Goal: Information Seeking & Learning: Understand process/instructions

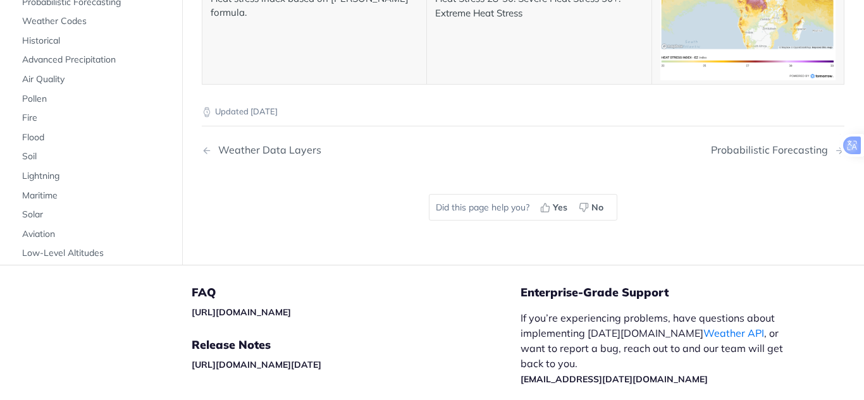
scroll to position [6838, 0]
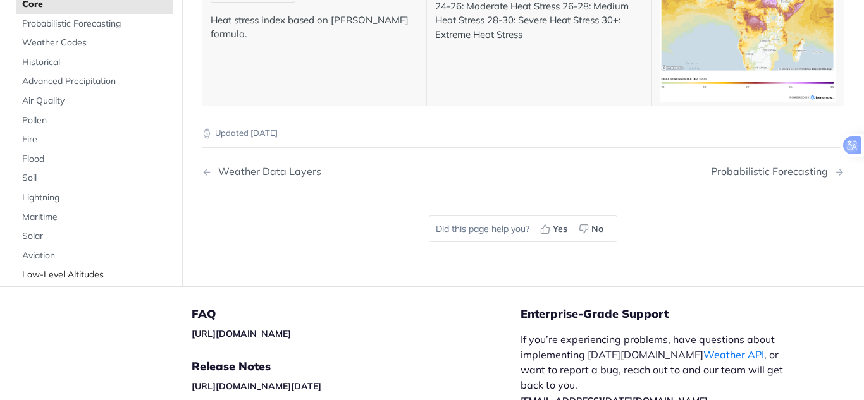
click at [51, 269] on span "Low-Level Altitudes" at bounding box center [95, 275] width 147 height 13
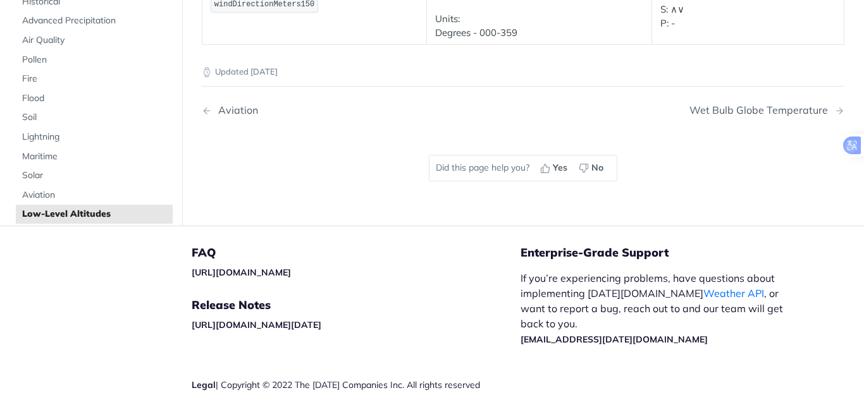
scroll to position [568, 0]
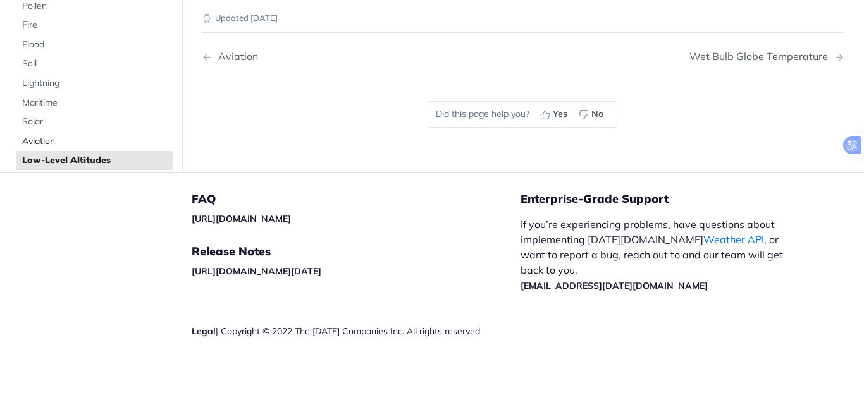
click at [36, 140] on span "Aviation" at bounding box center [95, 141] width 147 height 13
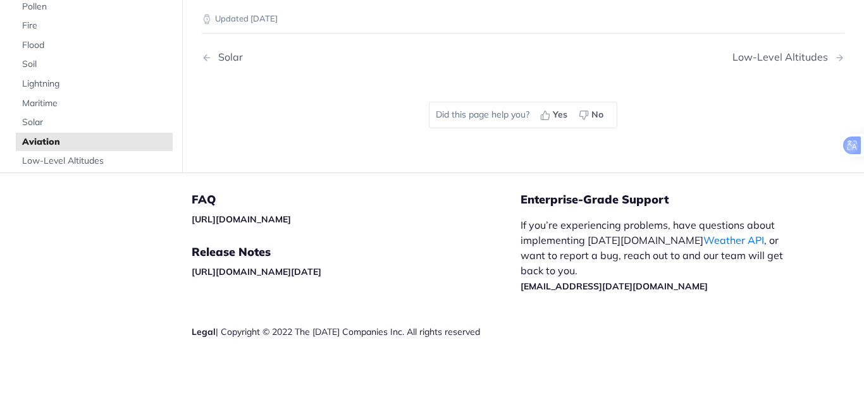
scroll to position [2872, 0]
click at [30, 117] on span "Solar" at bounding box center [95, 122] width 147 height 13
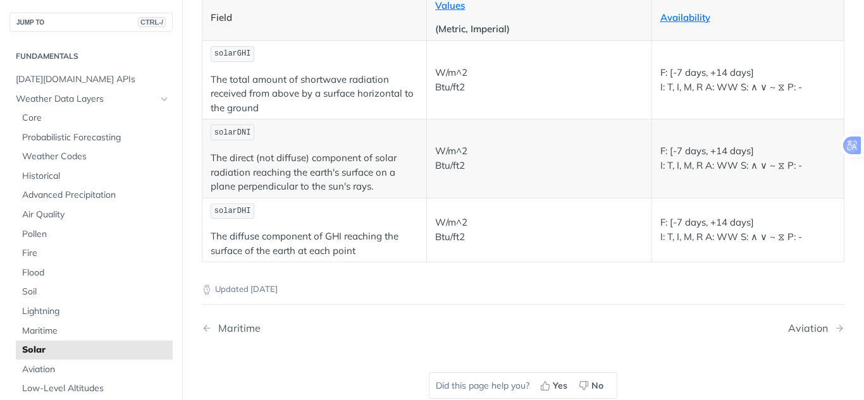
scroll to position [253, 0]
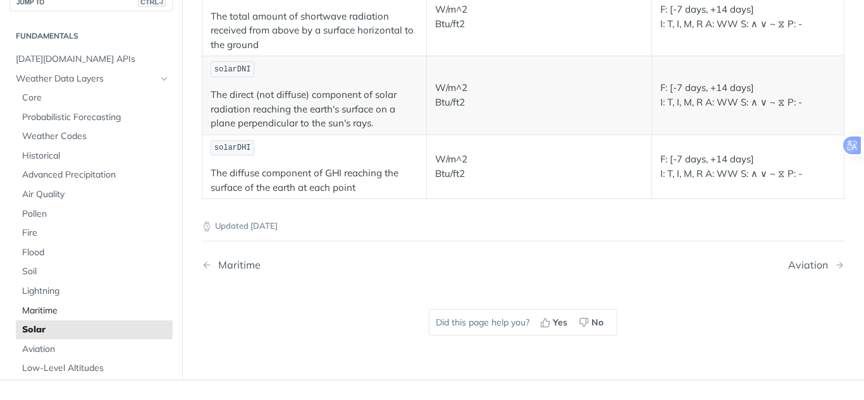
click at [30, 311] on span "Maritime" at bounding box center [95, 311] width 147 height 13
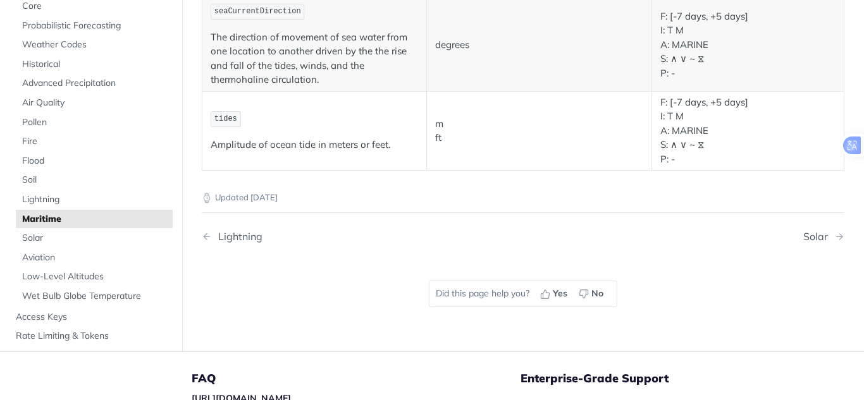
scroll to position [1557, 0]
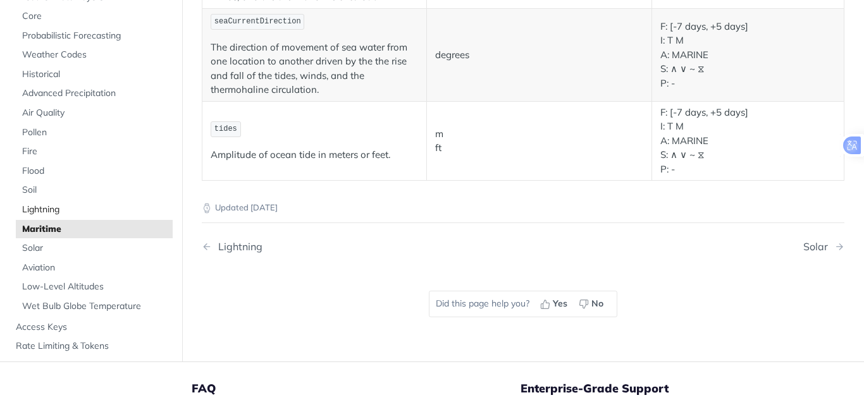
click at [39, 207] on span "Lightning" at bounding box center [95, 210] width 147 height 13
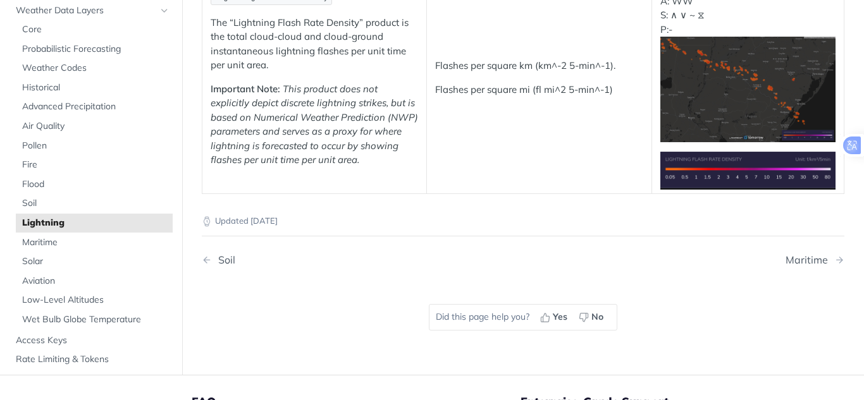
scroll to position [253, 0]
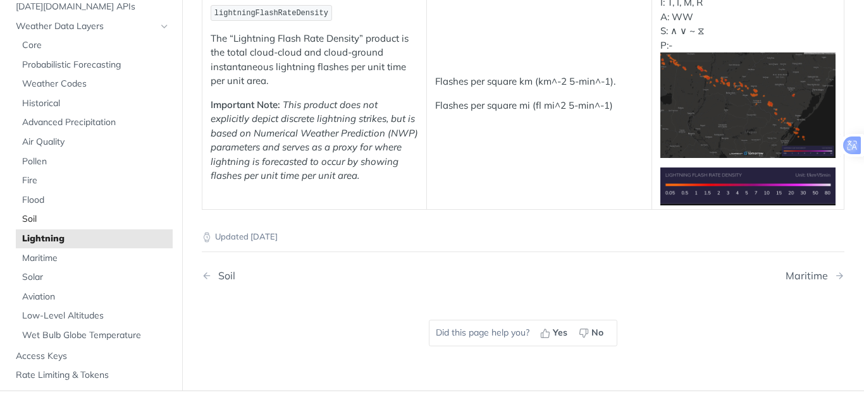
click at [27, 216] on span "Soil" at bounding box center [95, 219] width 147 height 13
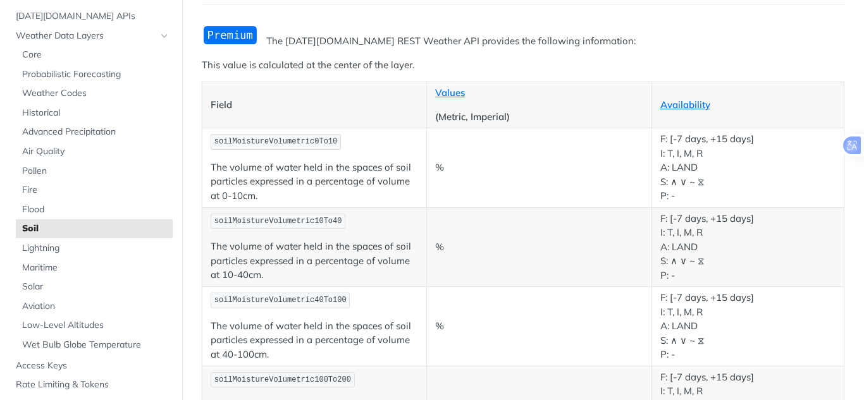
scroll to position [126, 0]
click at [34, 209] on span "Flood" at bounding box center [95, 210] width 147 height 13
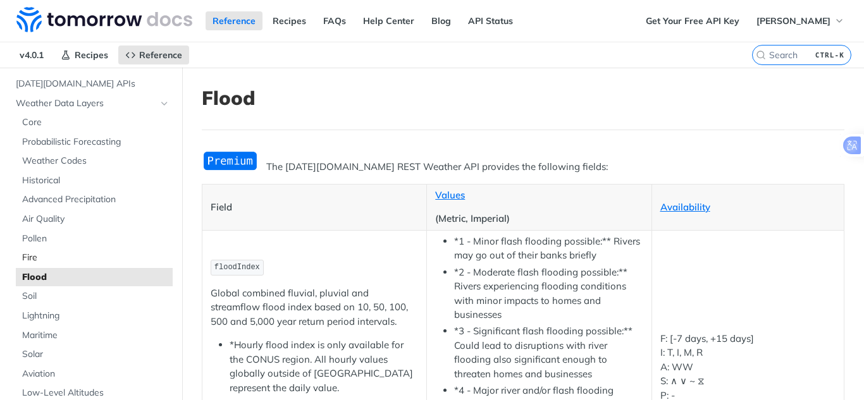
click at [29, 260] on span "Fire" at bounding box center [95, 258] width 147 height 13
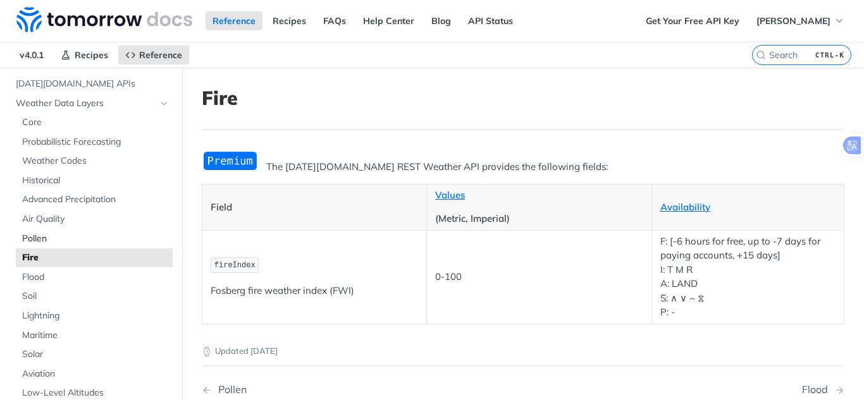
click at [42, 237] on span "Pollen" at bounding box center [95, 239] width 147 height 13
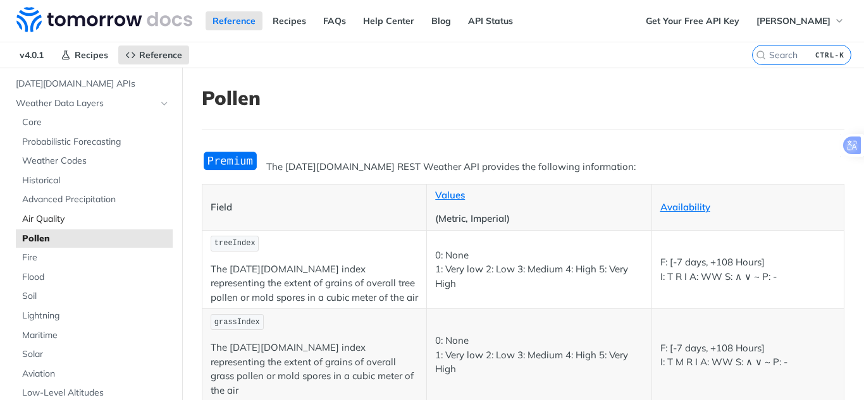
click at [42, 221] on span "Air Quality" at bounding box center [95, 219] width 147 height 13
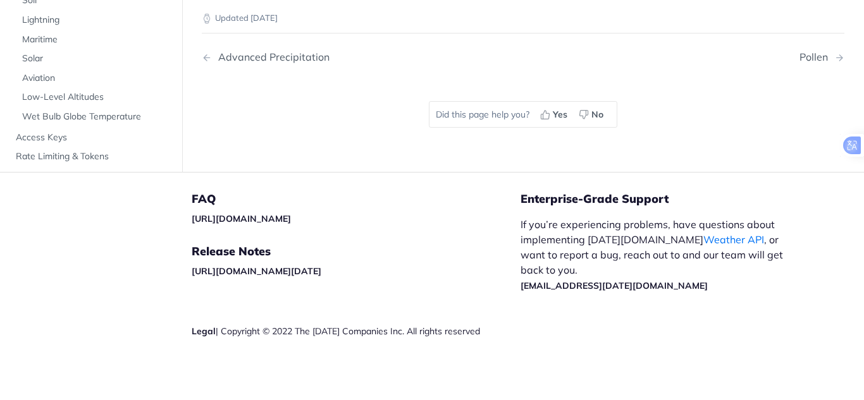
scroll to position [2808, 0]
click at [257, 56] on div "Advanced Precipitation" at bounding box center [271, 57] width 118 height 12
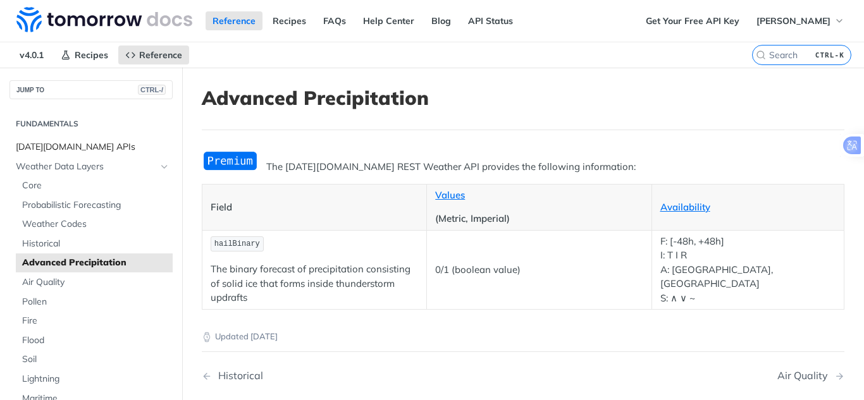
click at [55, 149] on span "[DATE][DOMAIN_NAME] APIs" at bounding box center [93, 147] width 154 height 13
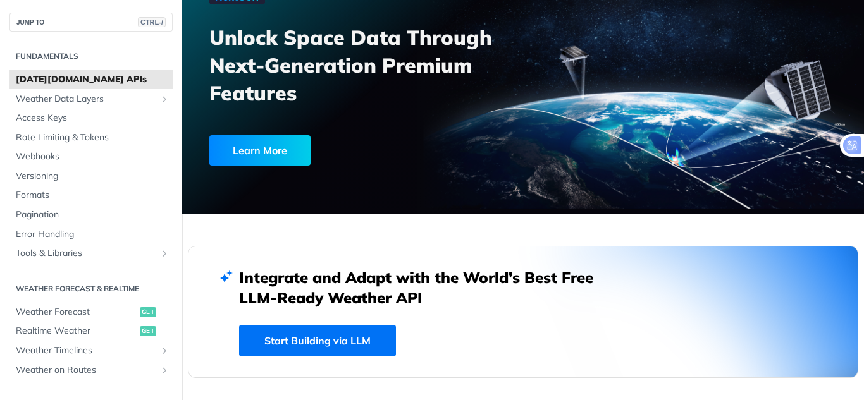
scroll to position [253, 0]
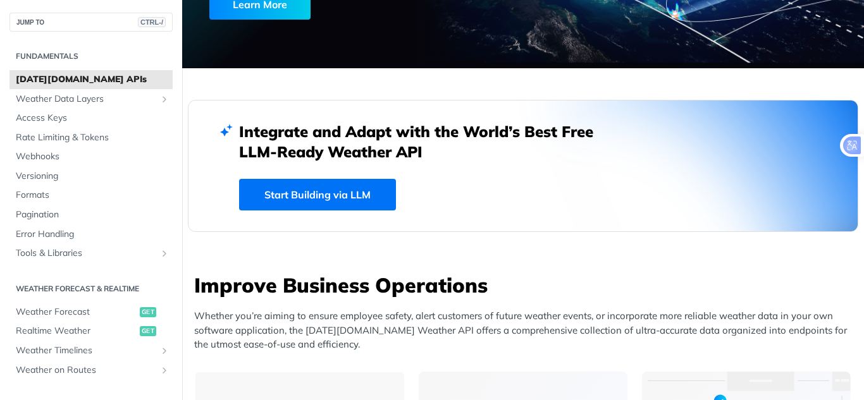
click at [360, 198] on link "Start Building via LLM" at bounding box center [317, 195] width 157 height 32
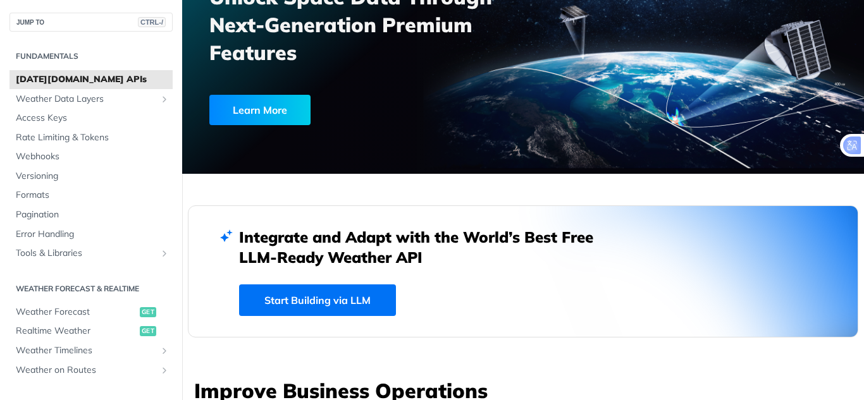
scroll to position [0, 0]
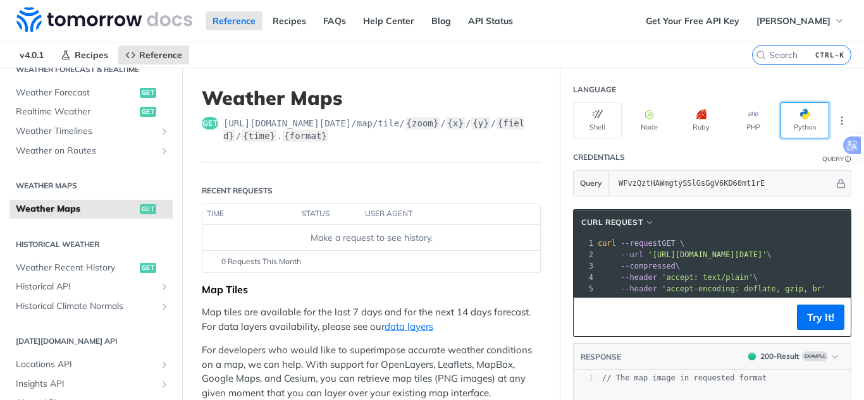
click at [791, 127] on button "Python" at bounding box center [804, 120] width 49 height 36
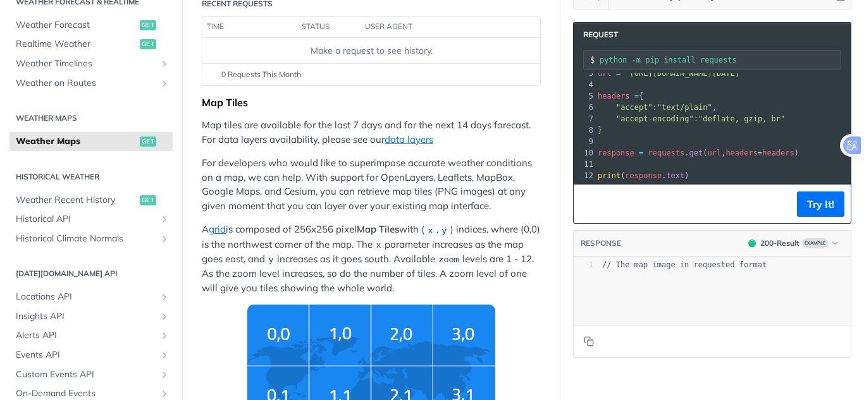
scroll to position [253, 0]
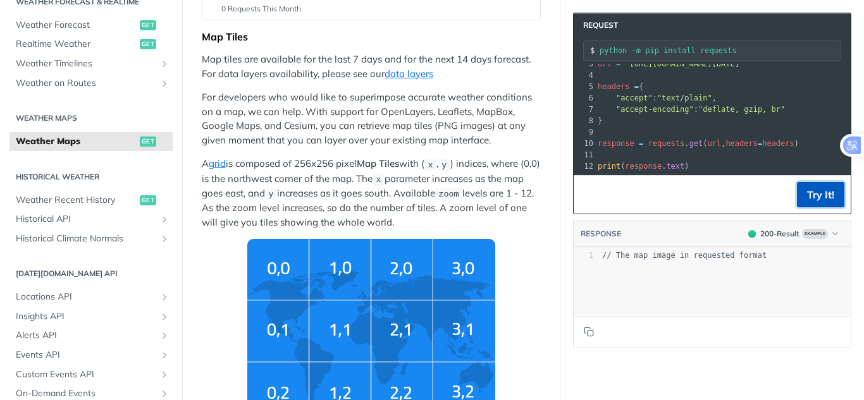
click at [799, 190] on button "Try It!" at bounding box center [820, 194] width 47 height 25
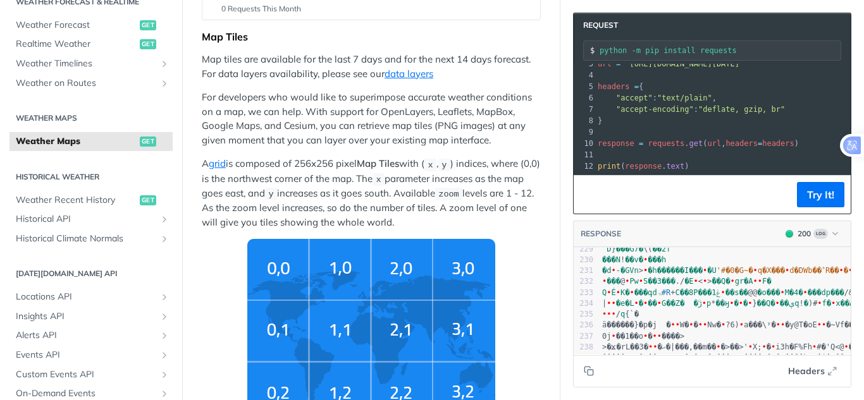
scroll to position [0, 0]
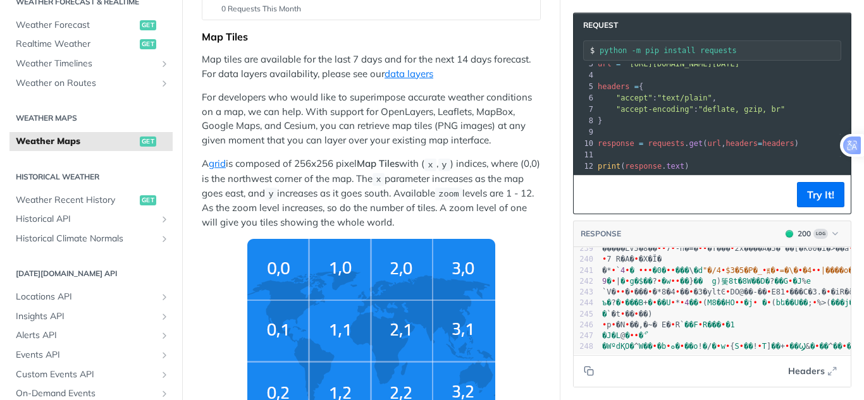
click at [827, 226] on header "RESPONSE 200 Log" at bounding box center [712, 234] width 277 height 27
click at [830, 233] on icon "button" at bounding box center [834, 233] width 9 height 9
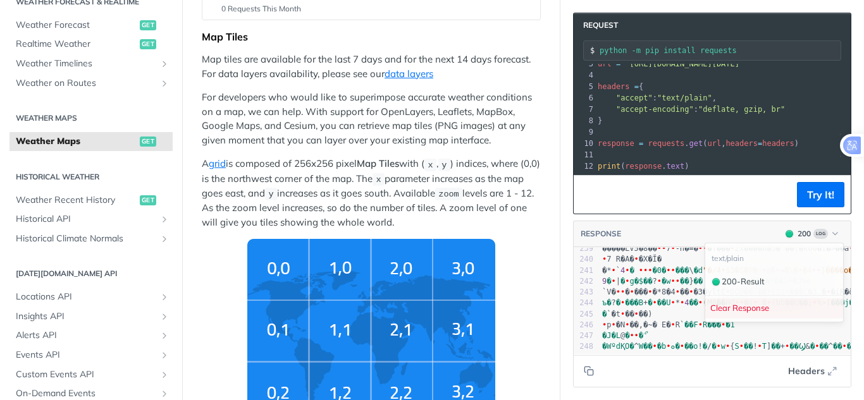
click at [742, 307] on div "Clear Response" at bounding box center [774, 308] width 138 height 21
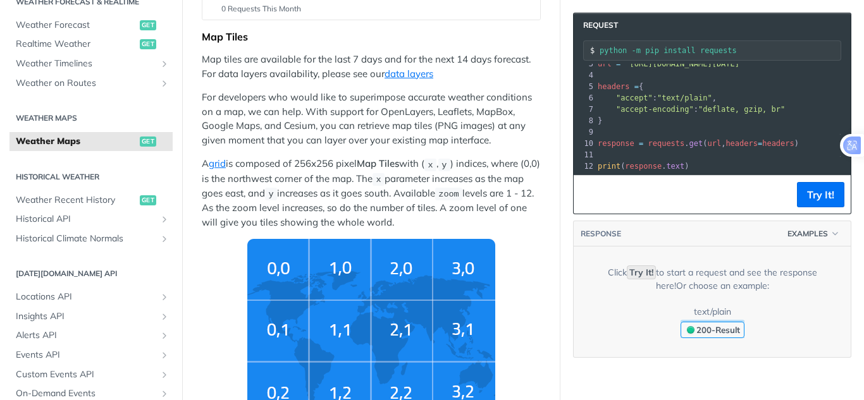
click at [728, 331] on span "200 - Result" at bounding box center [718, 330] width 44 height 10
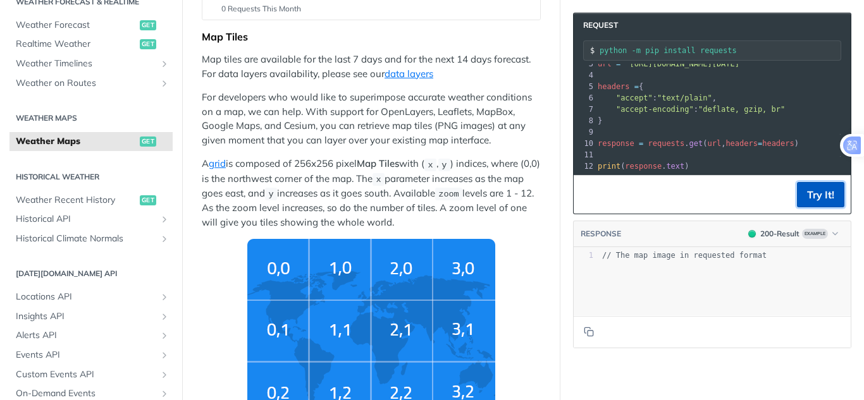
click at [821, 194] on button "Try It!" at bounding box center [820, 194] width 47 height 25
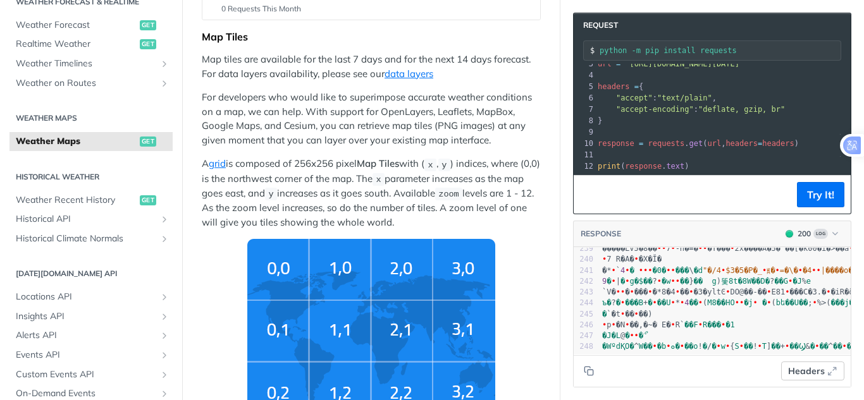
click at [796, 372] on span "Headers" at bounding box center [806, 371] width 37 height 13
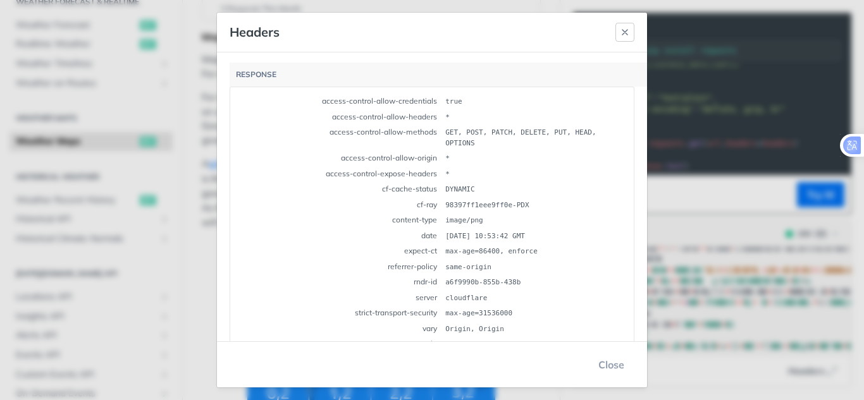
click at [623, 32] on icon "button" at bounding box center [625, 32] width 10 height 10
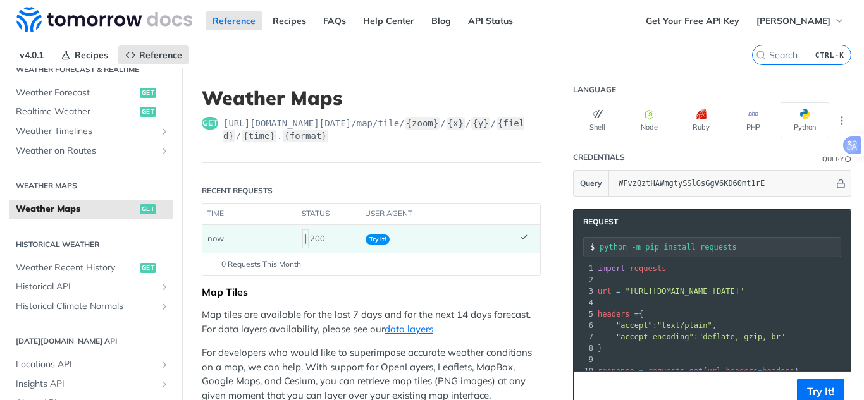
click at [376, 243] on span "Try It!" at bounding box center [378, 240] width 24 height 10
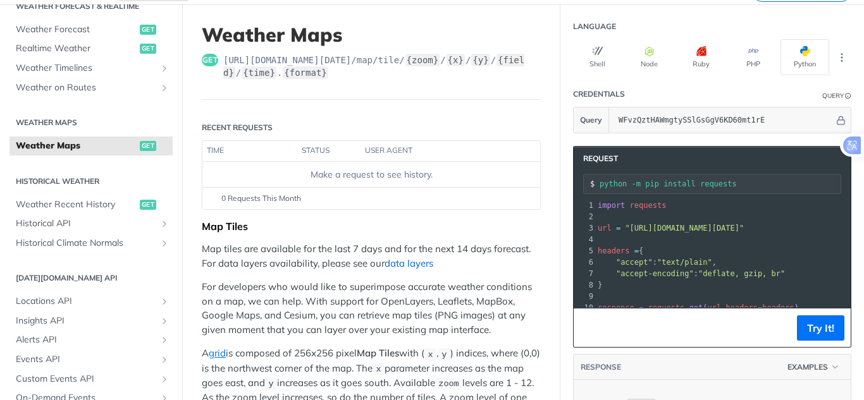
click at [426, 266] on link "data layers" at bounding box center [408, 263] width 49 height 12
